Goal: Complete application form

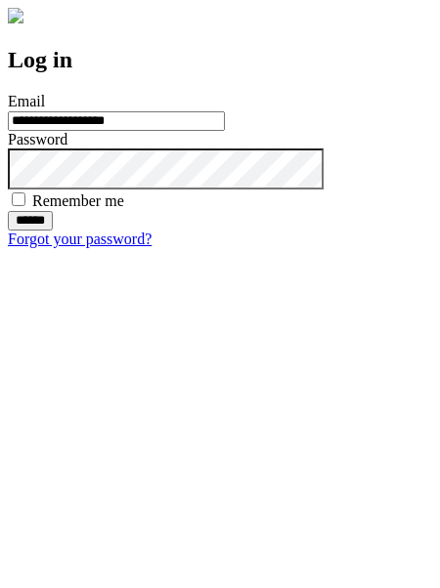
type input "**********"
click at [53, 231] on input "******" at bounding box center [30, 221] width 45 height 20
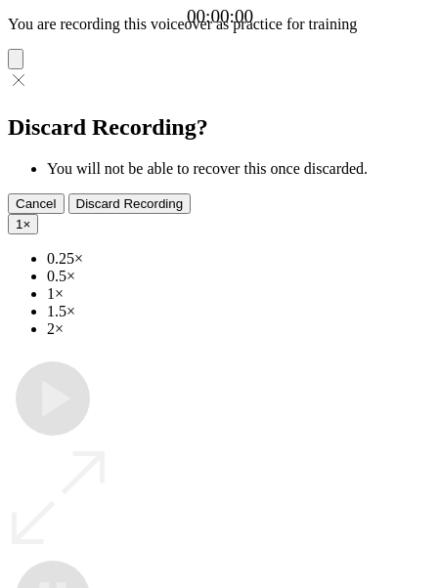
type input "**********"
